Goal: Transaction & Acquisition: Download file/media

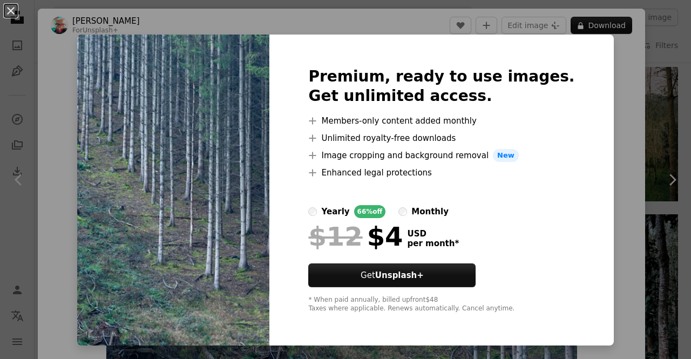
scroll to position [0, 162]
click at [158, 87] on img at bounding box center [173, 190] width 192 height 311
click at [121, 138] on img at bounding box center [173, 190] width 192 height 311
click at [606, 121] on div "An X shape Premium, ready to use images. Get unlimited access. A plus sign Memb…" at bounding box center [345, 179] width 691 height 359
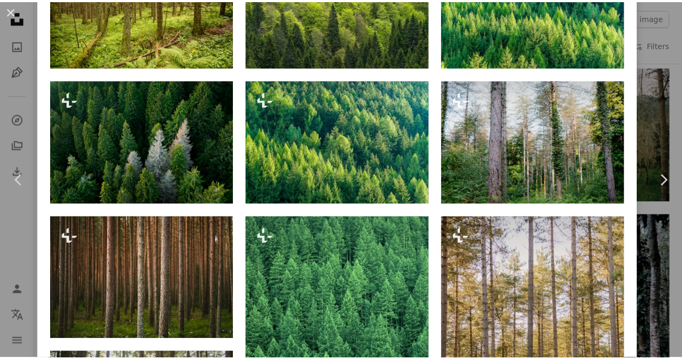
scroll to position [1025, 0]
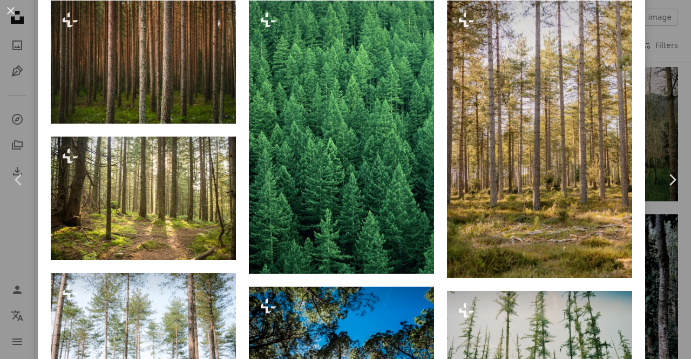
drag, startPoint x: 13, startPoint y: 15, endPoint x: 130, endPoint y: 11, distance: 117.1
click at [13, 15] on button "An X shape" at bounding box center [10, 10] width 13 height 13
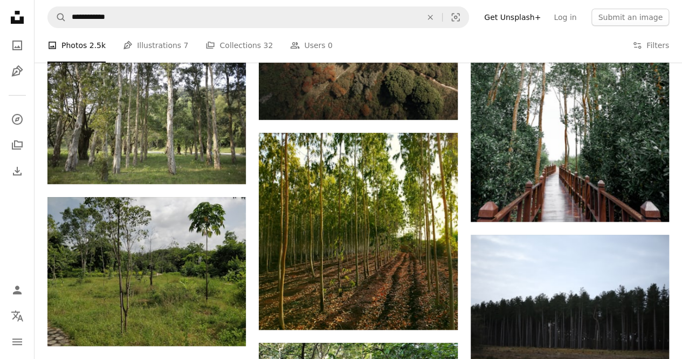
scroll to position [12299, 0]
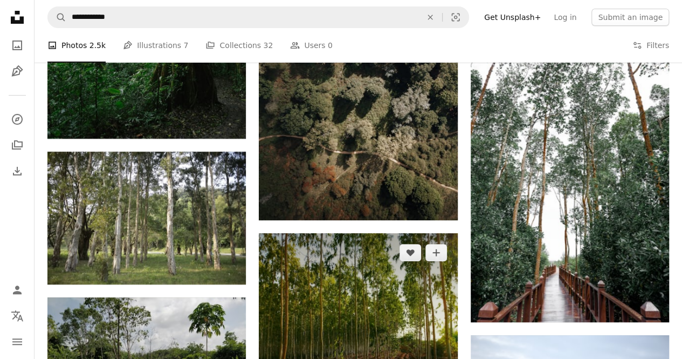
click at [395, 233] on img at bounding box center [358, 331] width 199 height 197
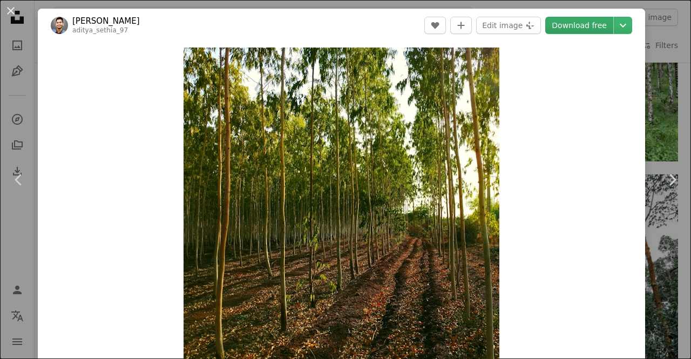
click at [564, 29] on link "Download free" at bounding box center [579, 25] width 68 height 17
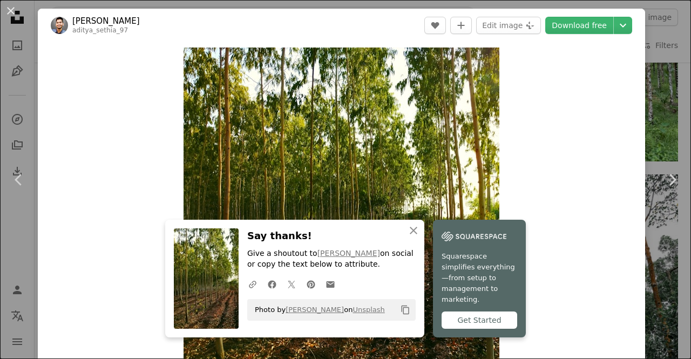
click at [661, 120] on div "An X shape Chevron left Chevron right An X shape Close Say thanks! Give a shout…" at bounding box center [345, 179] width 691 height 359
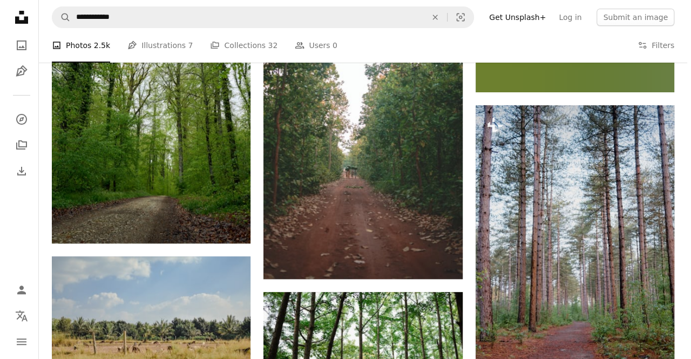
scroll to position [16193, 0]
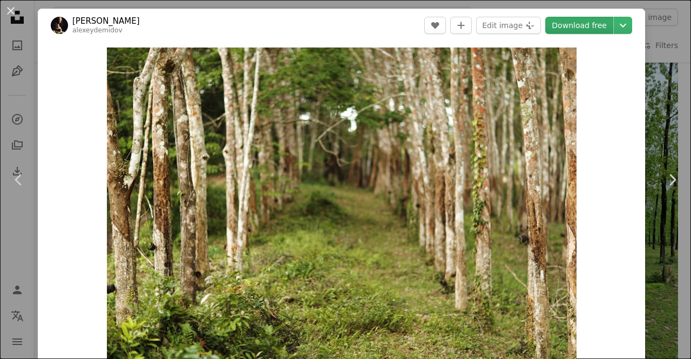
click at [571, 25] on link "Download free" at bounding box center [579, 25] width 68 height 17
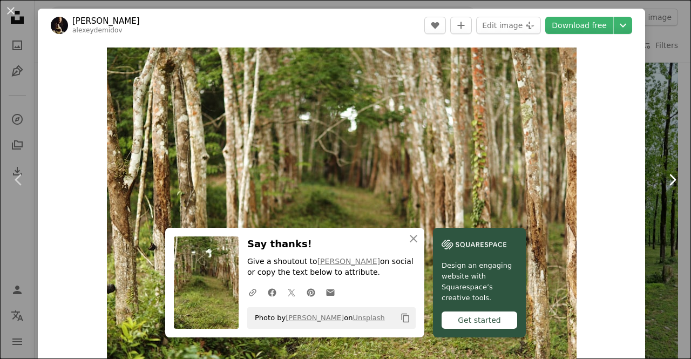
click at [653, 133] on link "Chevron right" at bounding box center [672, 180] width 38 height 104
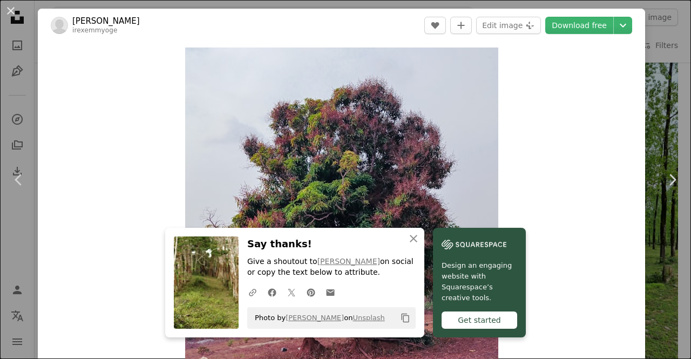
click at [11, 13] on button "An X shape" at bounding box center [10, 10] width 13 height 13
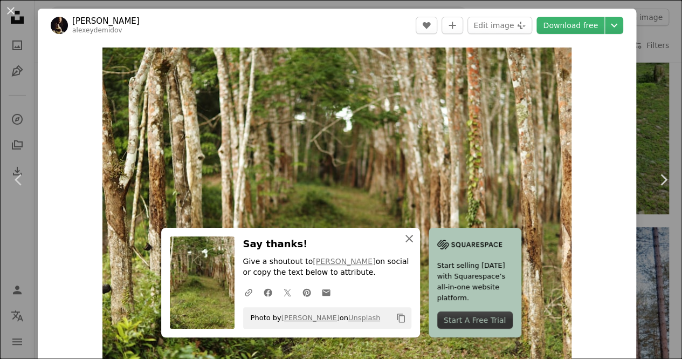
click at [416, 242] on icon "An X shape" at bounding box center [409, 238] width 13 height 13
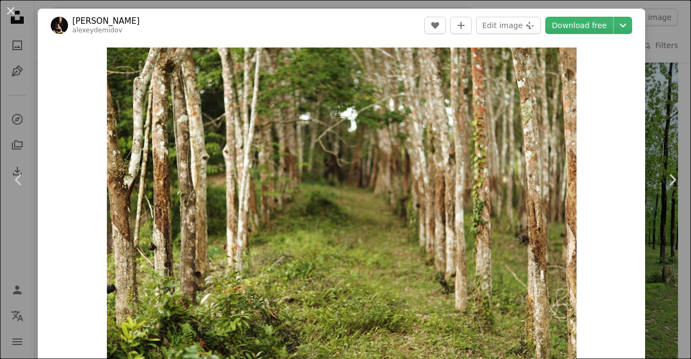
click at [459, 240] on img "Zoom in on this image" at bounding box center [341, 203] width 469 height 313
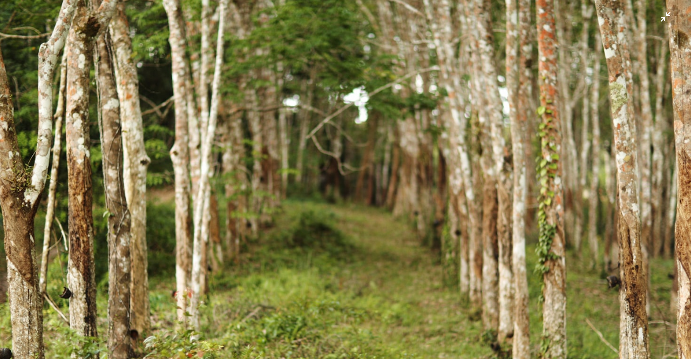
scroll to position [45, 0]
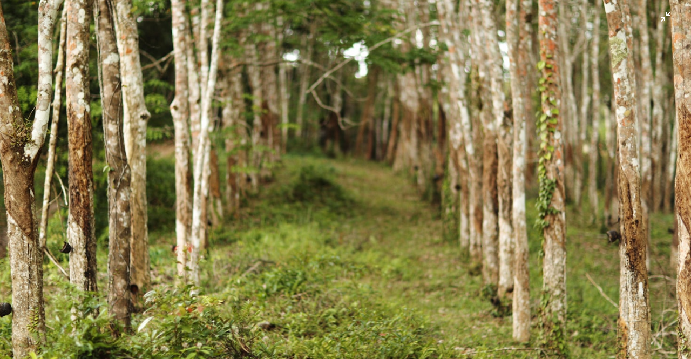
click at [363, 110] on img "Zoom out on this image" at bounding box center [345, 184] width 692 height 461
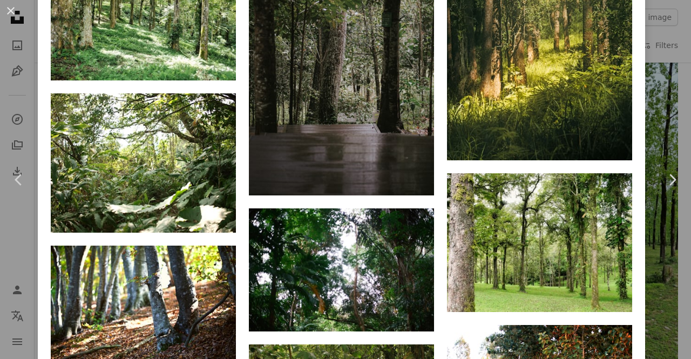
scroll to position [3670, 0]
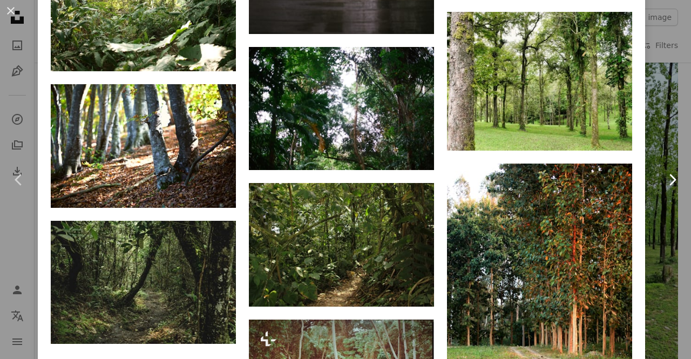
click at [653, 141] on link "Chevron right" at bounding box center [672, 180] width 38 height 104
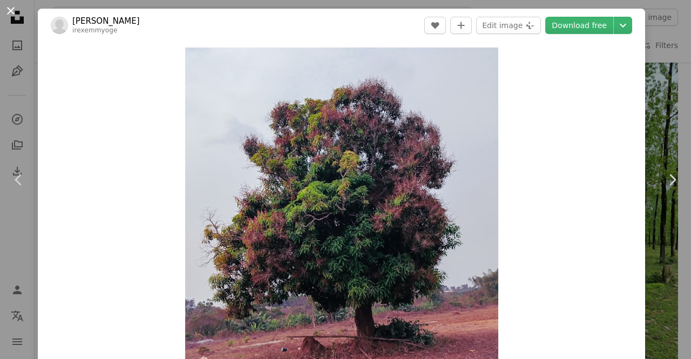
click at [10, 9] on button "An X shape" at bounding box center [10, 10] width 13 height 13
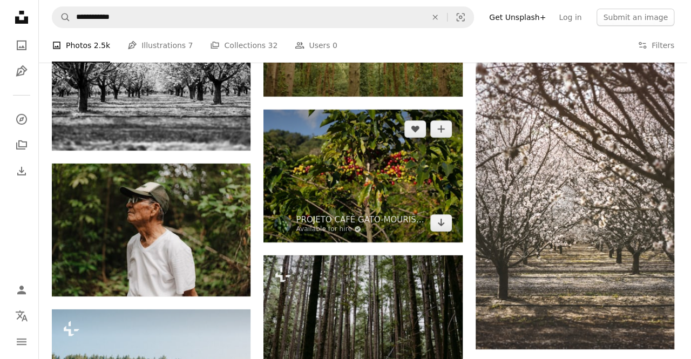
scroll to position [9827, 0]
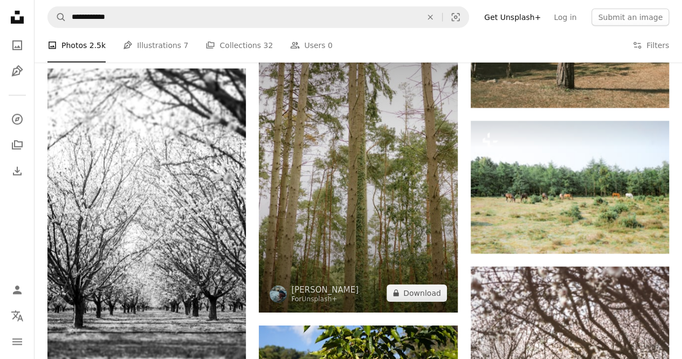
click at [338, 128] on img at bounding box center [358, 163] width 199 height 298
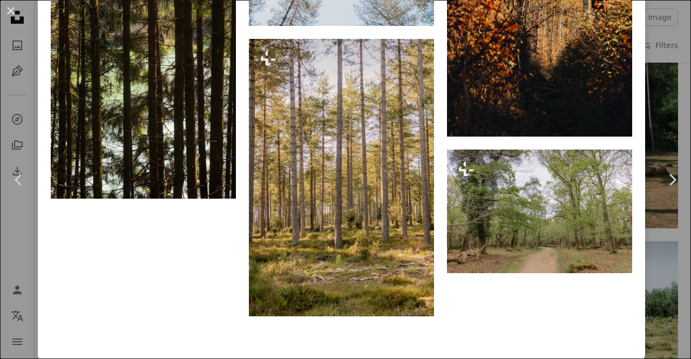
scroll to position [1905, 0]
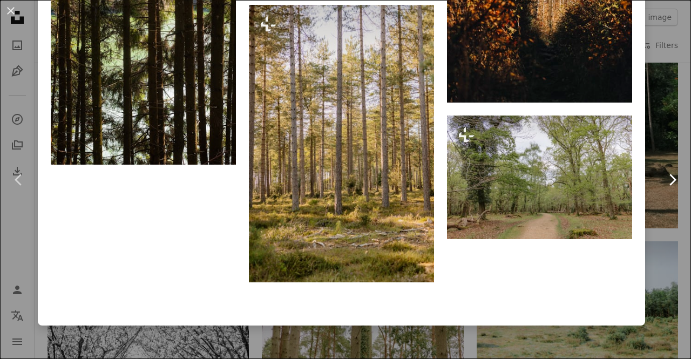
click at [653, 212] on link "Chevron right" at bounding box center [672, 180] width 38 height 104
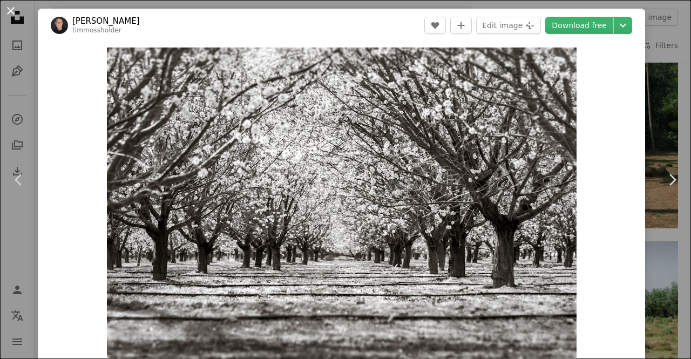
click at [9, 7] on button "An X shape" at bounding box center [10, 10] width 13 height 13
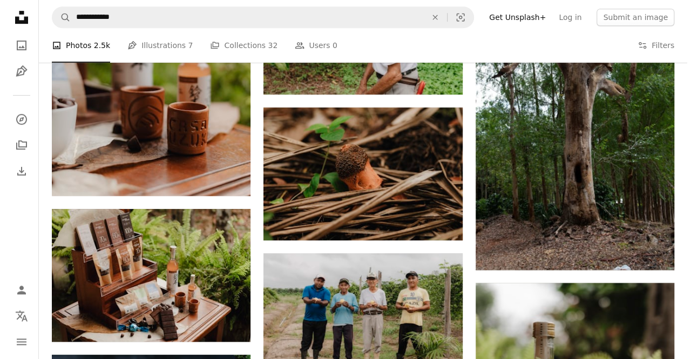
scroll to position [4432, 0]
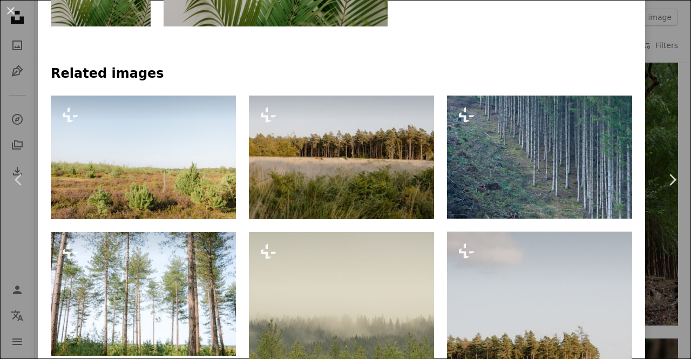
scroll to position [701, 0]
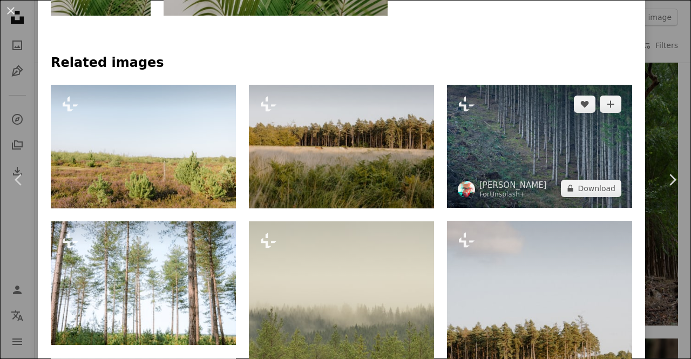
click at [531, 126] on img at bounding box center [539, 146] width 185 height 123
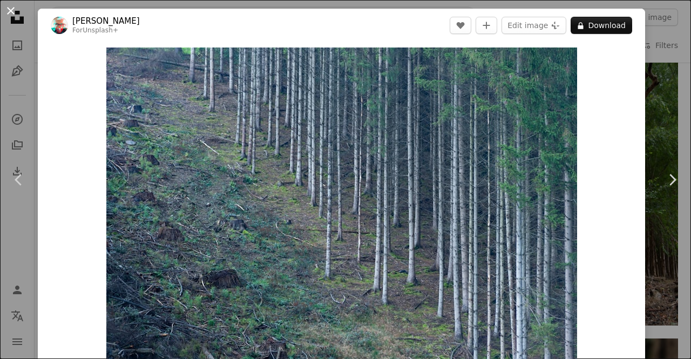
click at [13, 15] on button "An X shape" at bounding box center [10, 10] width 13 height 13
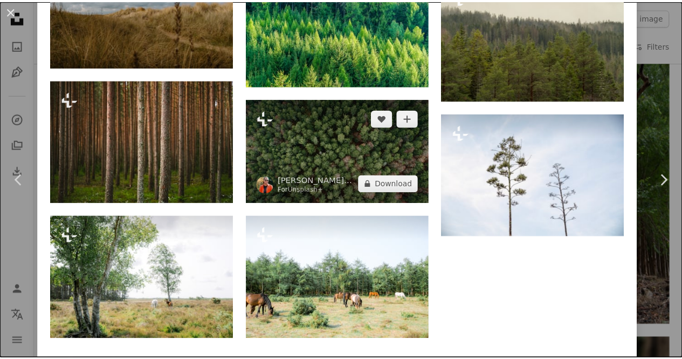
scroll to position [2270, 0]
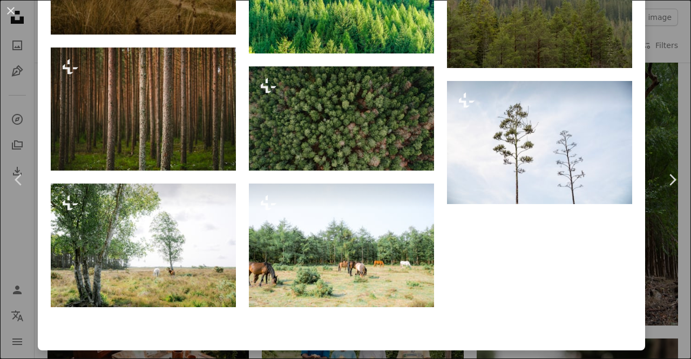
click at [261, 321] on div "An X shape Chevron left Chevron right Unsplash+ Community For Unsplash+ A heart…" at bounding box center [345, 179] width 691 height 359
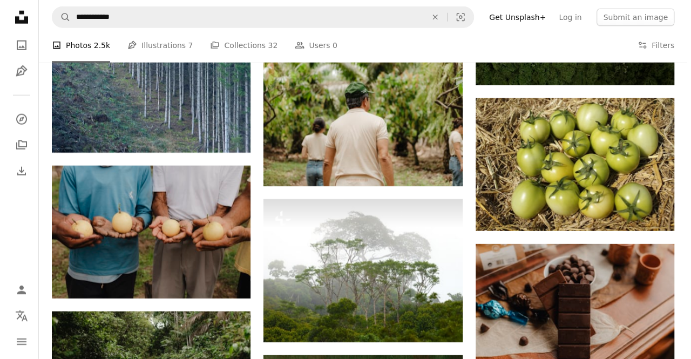
scroll to position [5350, 0]
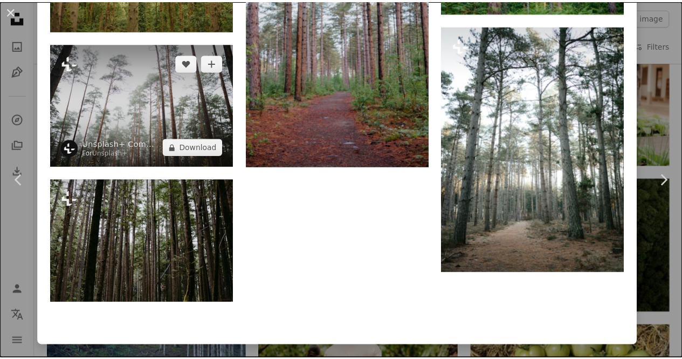
scroll to position [1076, 0]
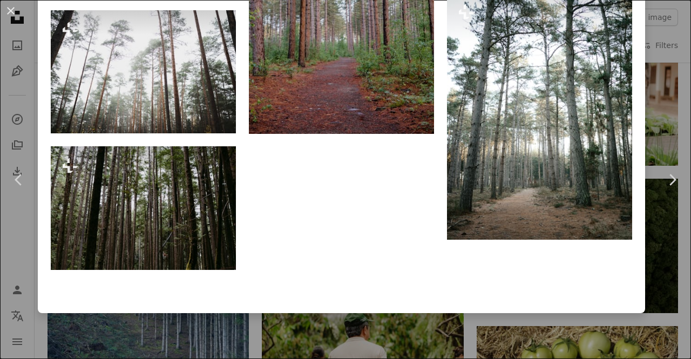
click at [661, 110] on div "An X shape Chevron left Chevron right [PERSON_NAME] For Unsplash+ A heart A plu…" at bounding box center [345, 179] width 691 height 359
